Goal: Check status: Verify the current state of an ongoing process or item

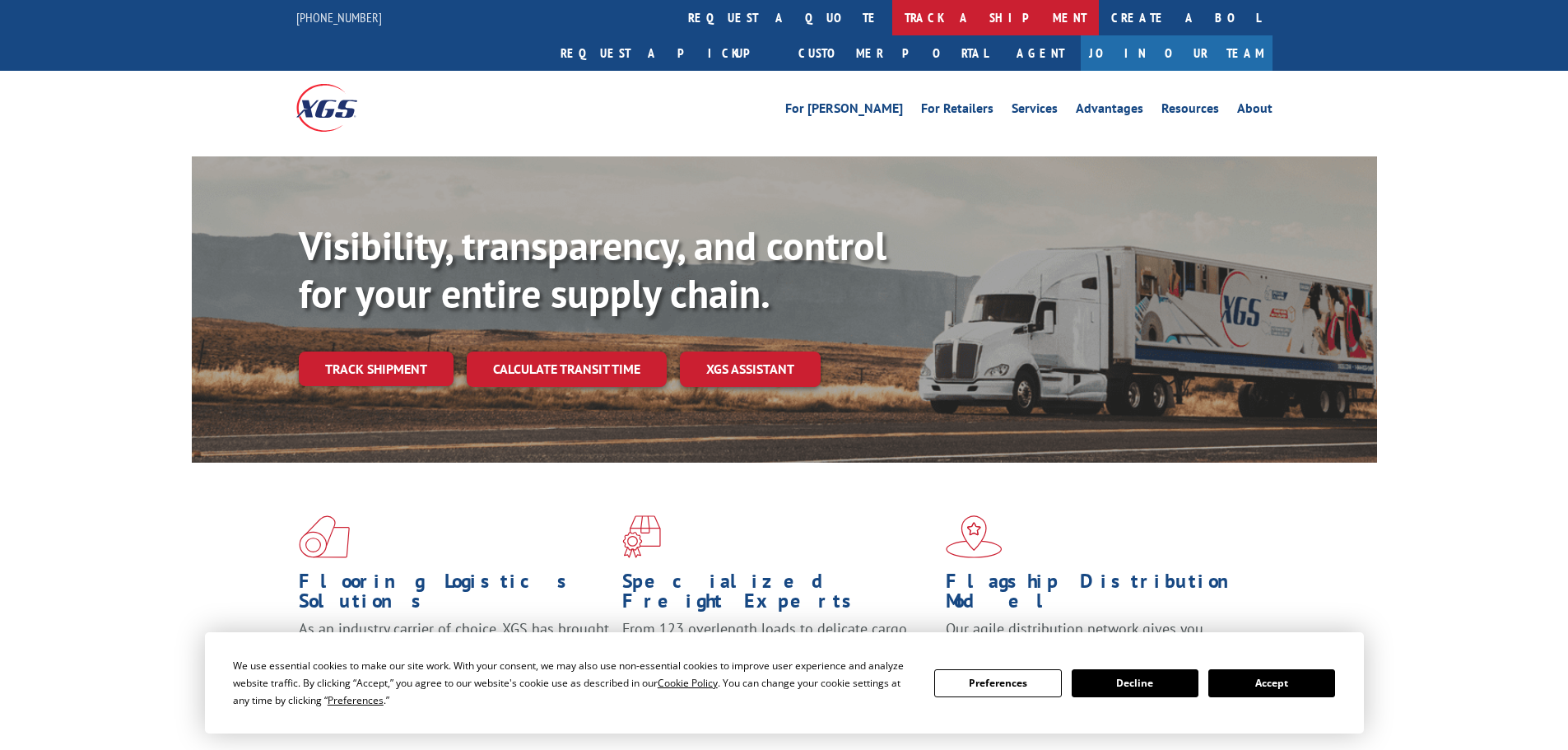
click at [892, 24] on link "track a shipment" at bounding box center [995, 18] width 207 height 36
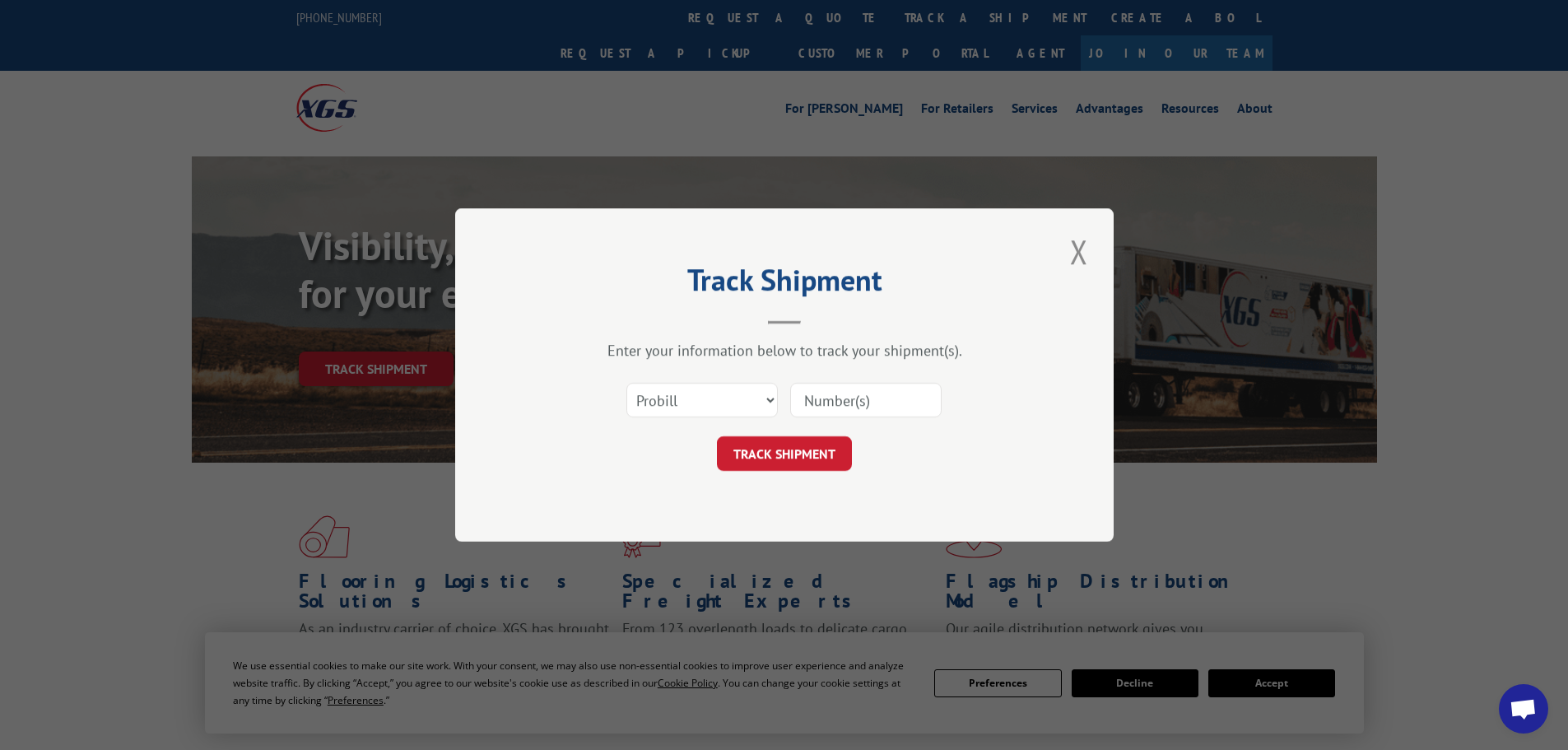
click at [829, 399] on input at bounding box center [865, 400] width 151 height 35
paste input "643716"
type input "643716"
click button "TRACK SHIPMENT" at bounding box center [784, 453] width 135 height 35
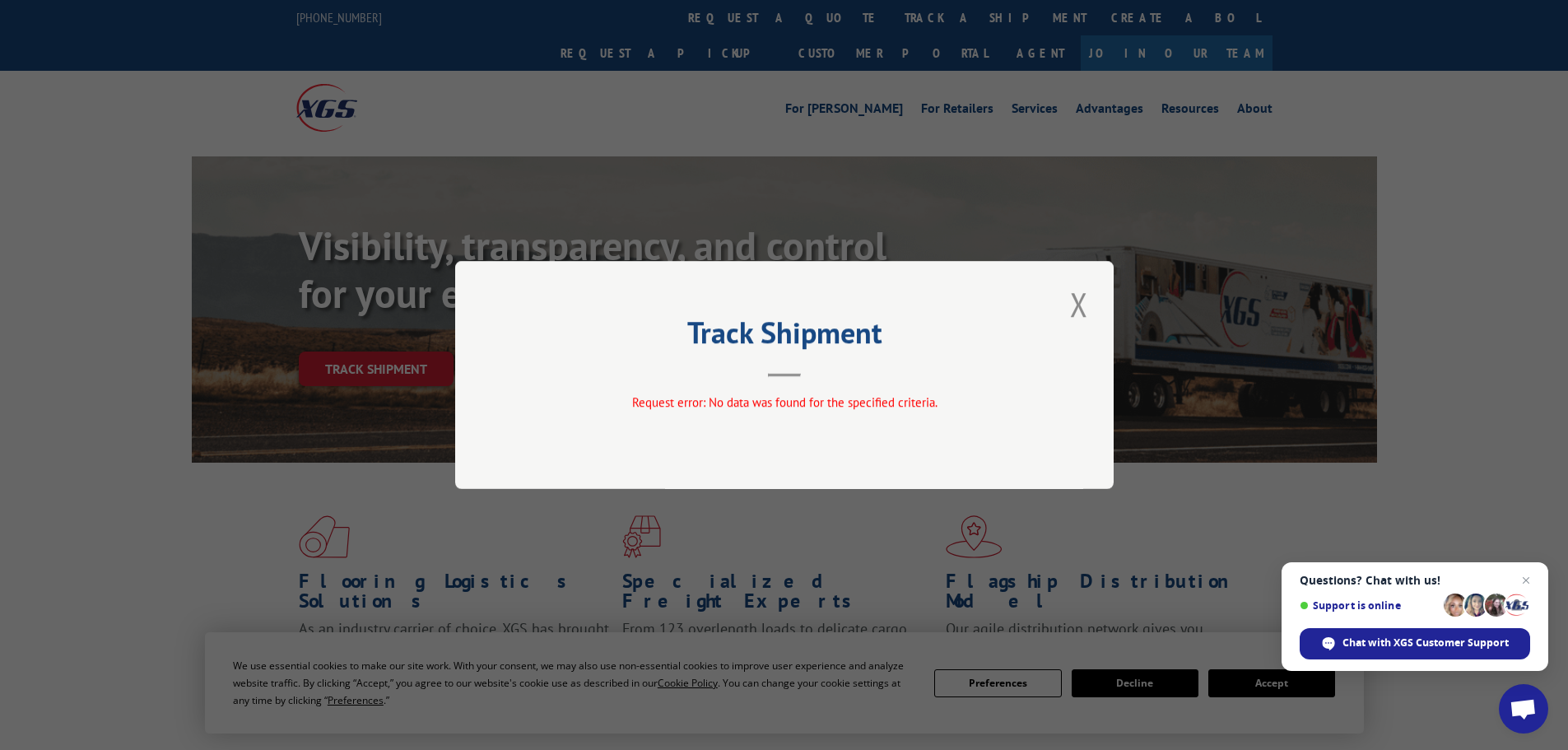
click at [686, 377] on header "Track Shipment" at bounding box center [785, 349] width 494 height 56
click at [1083, 304] on button "Close modal" at bounding box center [1078, 304] width 28 height 46
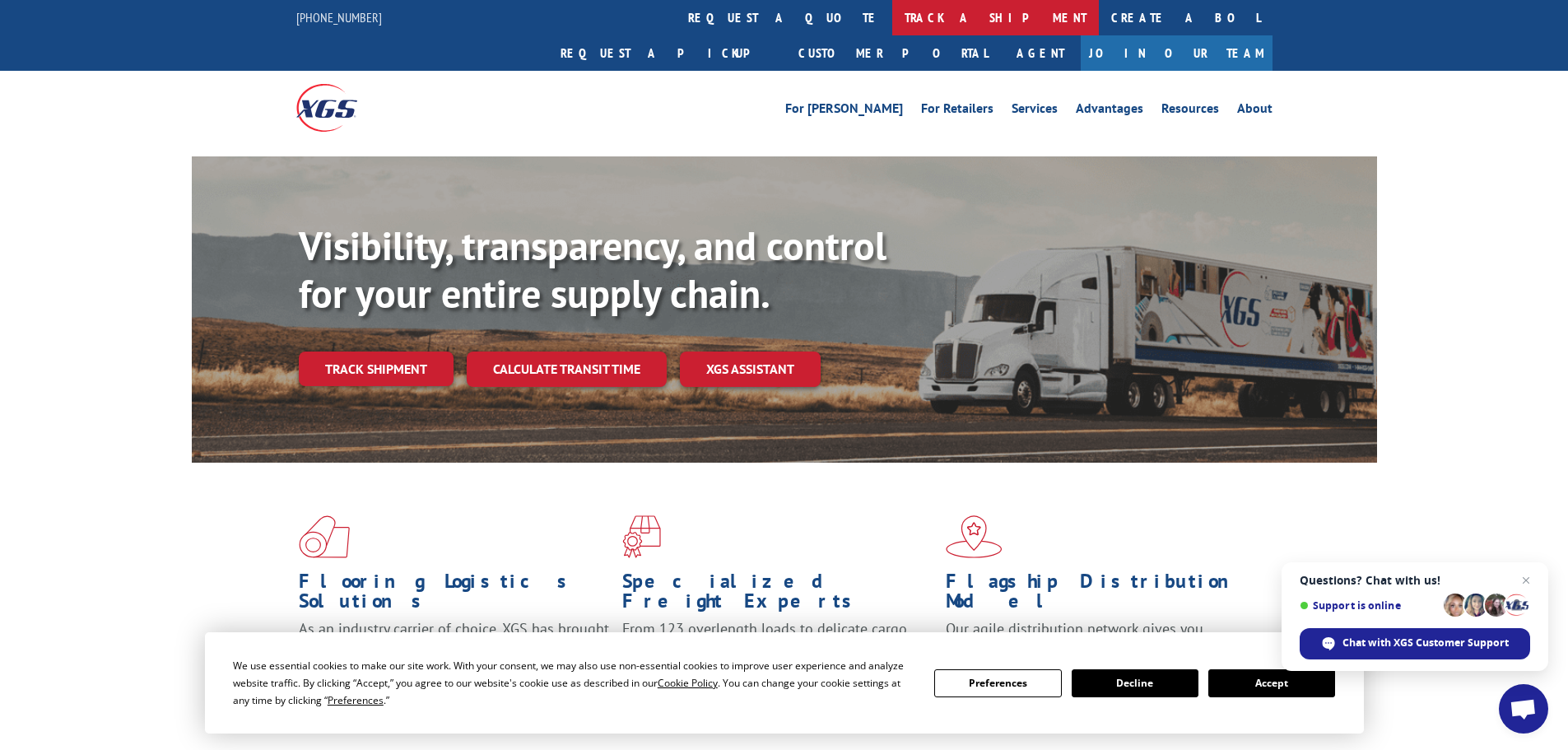
click at [892, 12] on link "track a shipment" at bounding box center [995, 18] width 207 height 36
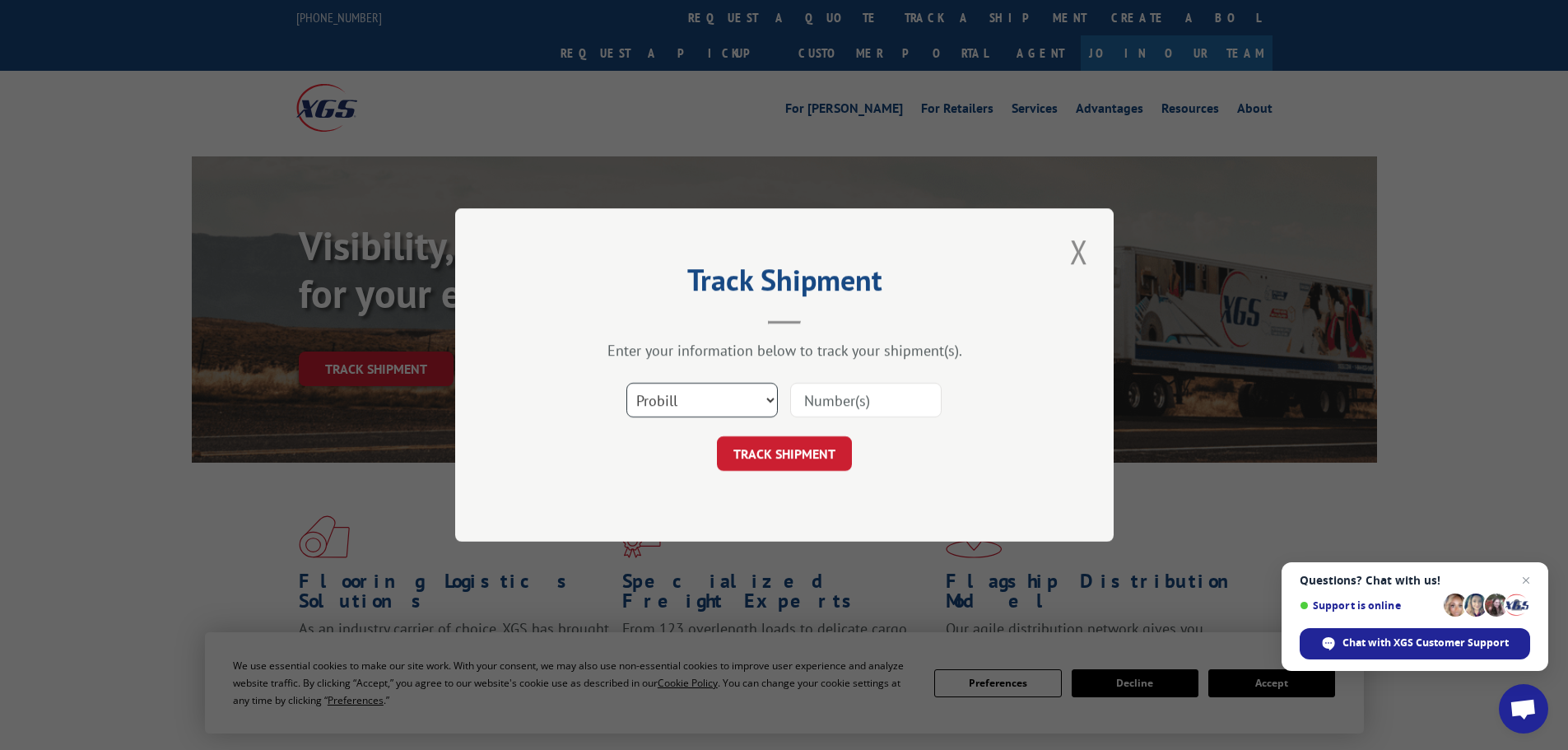
click at [732, 405] on select "Select category... Probill BOL PO" at bounding box center [702, 400] width 151 height 35
select select "bol"
click at [626, 383] on select "Select category... Probill BOL PO" at bounding box center [702, 400] width 151 height 35
click at [836, 417] on input at bounding box center [865, 400] width 151 height 35
click at [839, 413] on input at bounding box center [865, 400] width 151 height 35
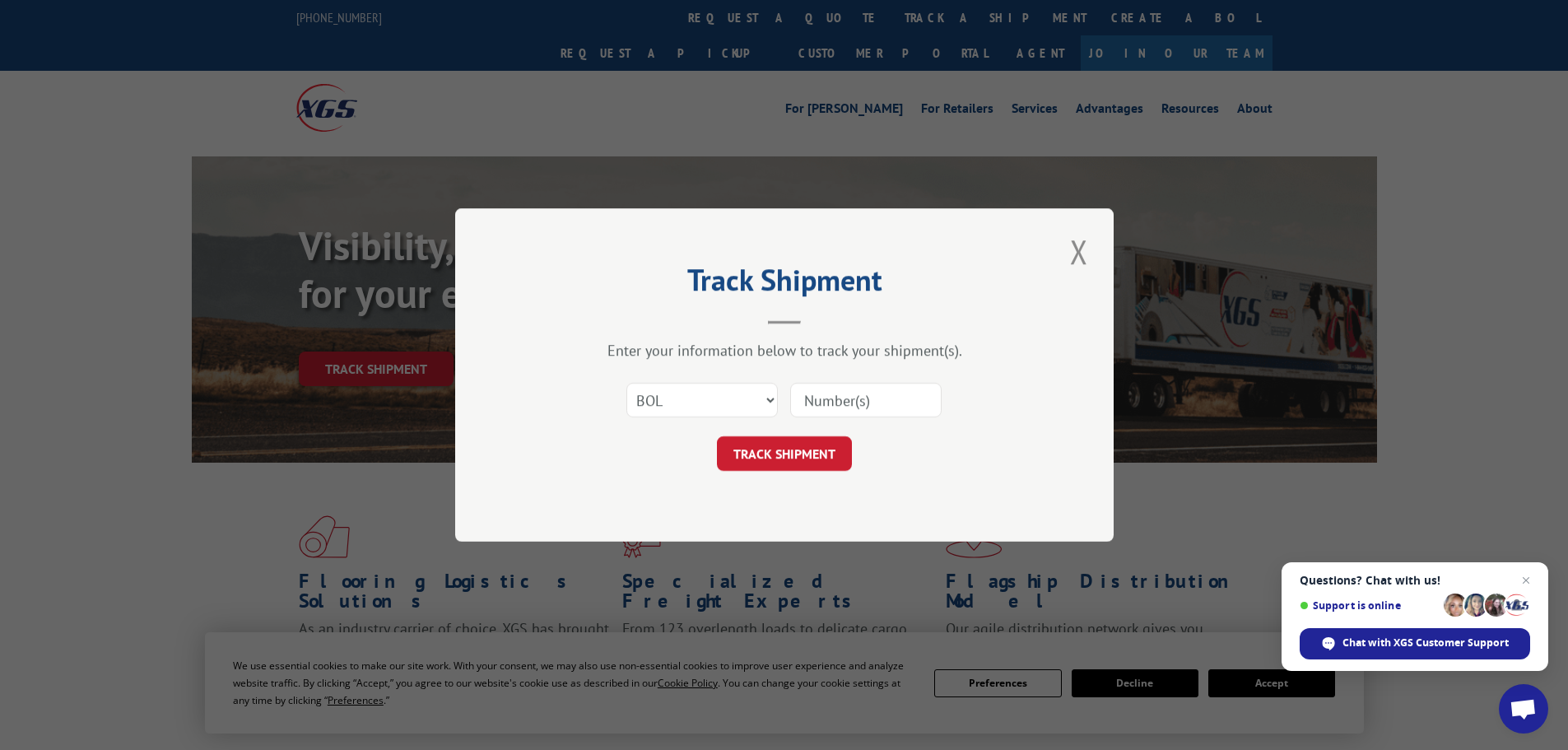
paste input "643716"
type input "643716"
click button "TRACK SHIPMENT" at bounding box center [784, 453] width 135 height 35
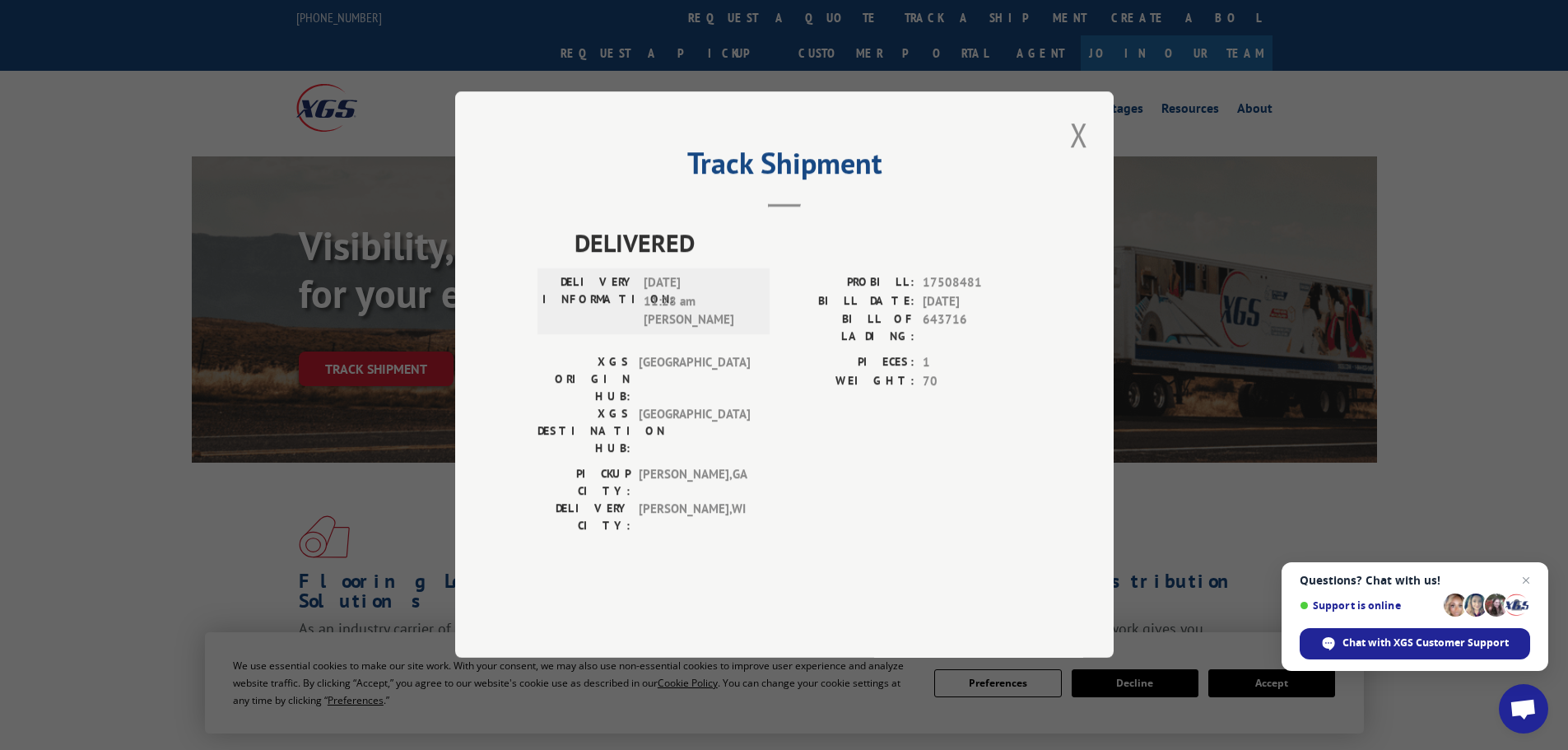
drag, startPoint x: 108, startPoint y: 254, endPoint x: 219, endPoint y: 41, distance: 240.2
click at [108, 254] on div "Track Shipment DELIVERED DELIVERY INFORMATION: [DATE] 11:28 am [PERSON_NAME]: 1…" at bounding box center [784, 375] width 1568 height 750
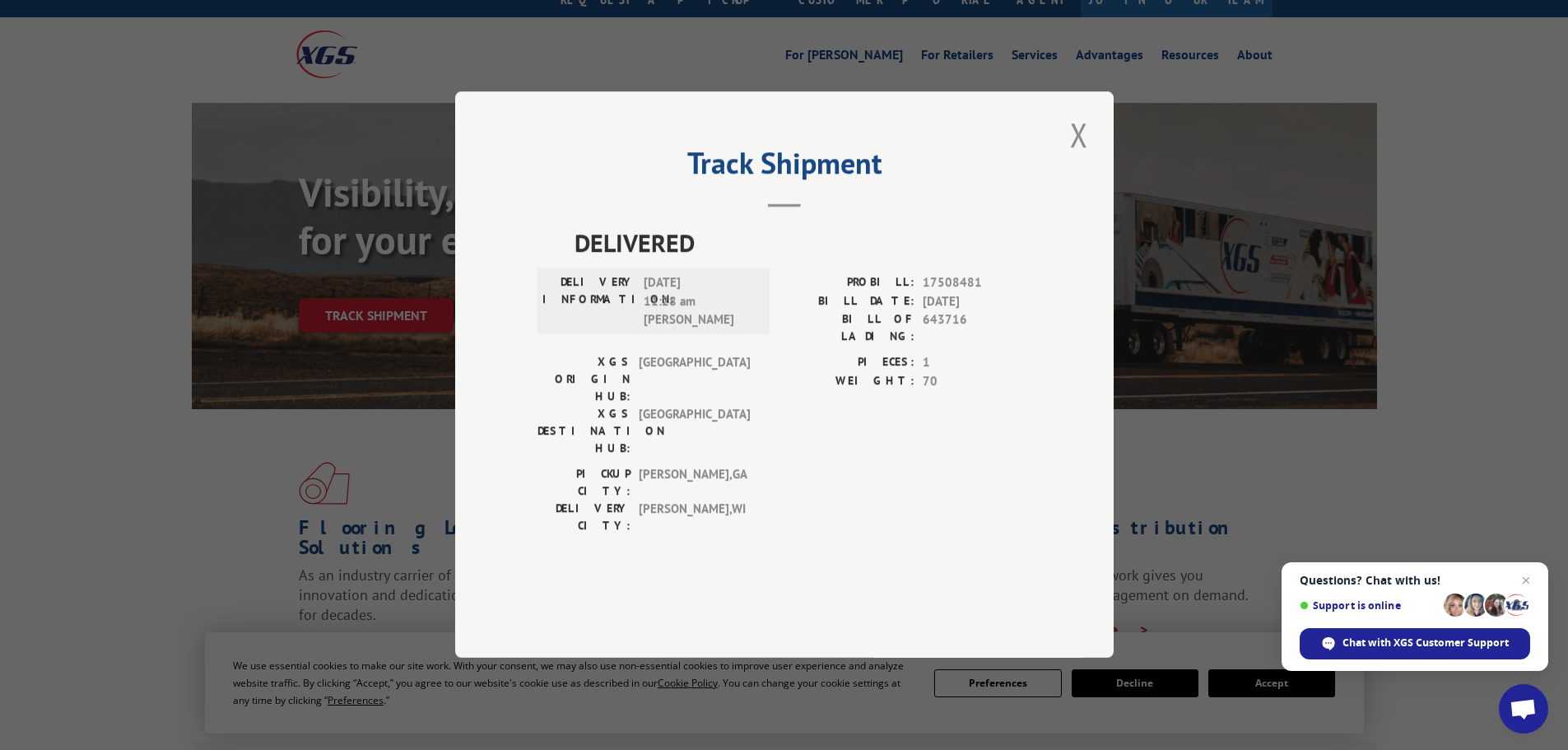
scroll to position [82, 0]
